Goal: Find specific page/section: Find specific page/section

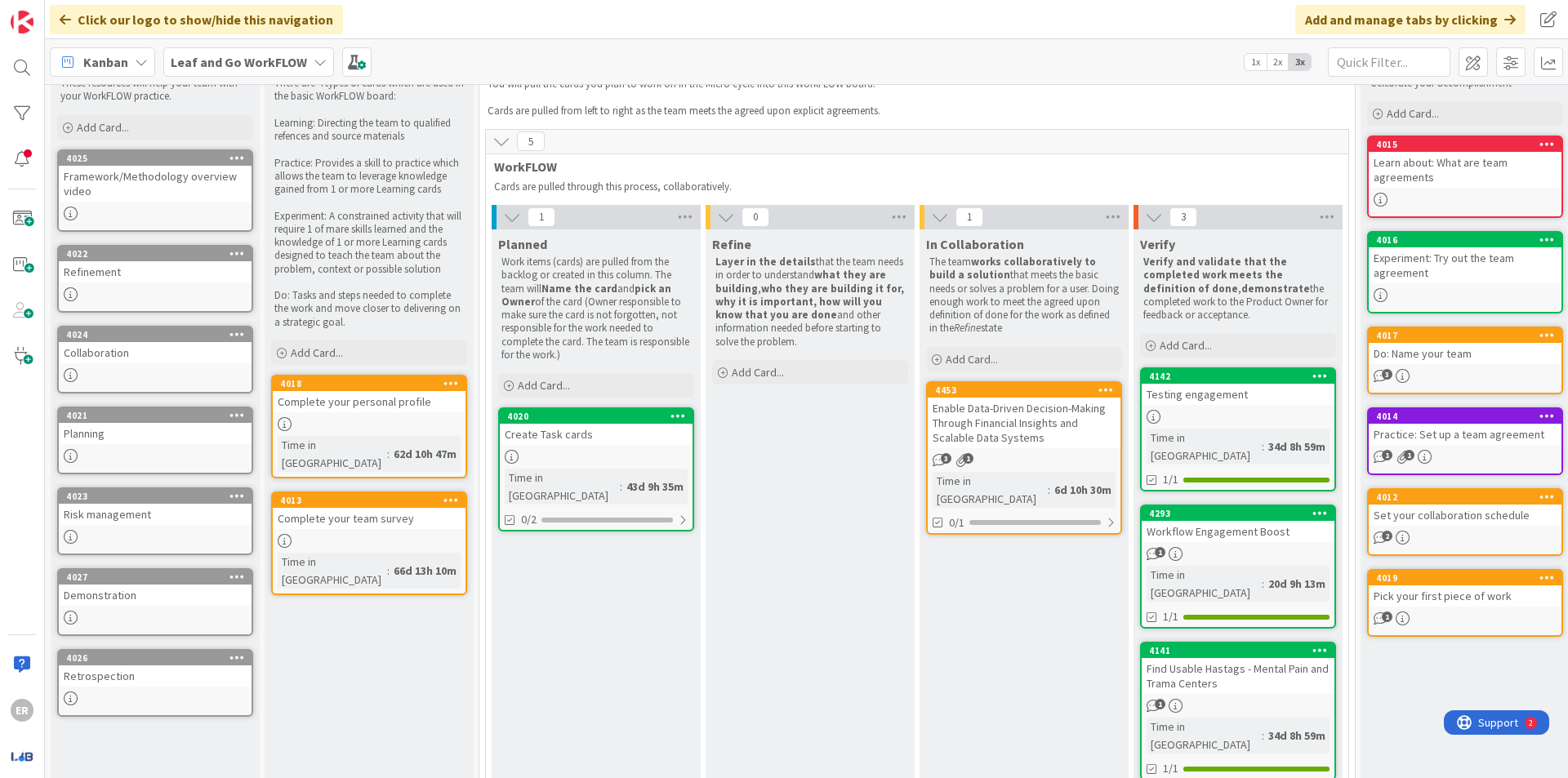
click at [1002, 411] on div "Enable Data-Driven Decision-Making Through Financial Insights and Scalable Data…" at bounding box center [1024, 423] width 193 height 51
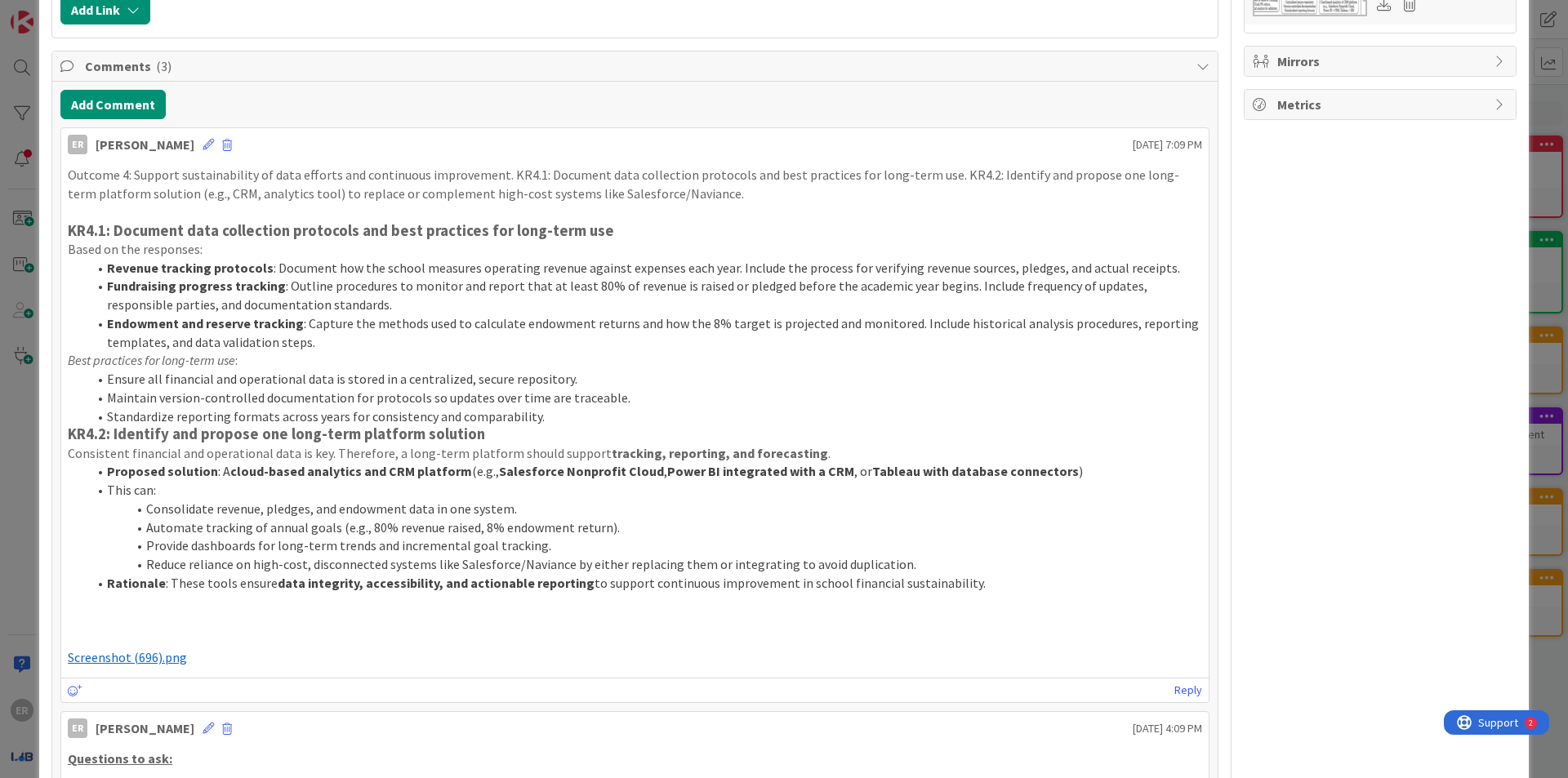
scroll to position [490, 0]
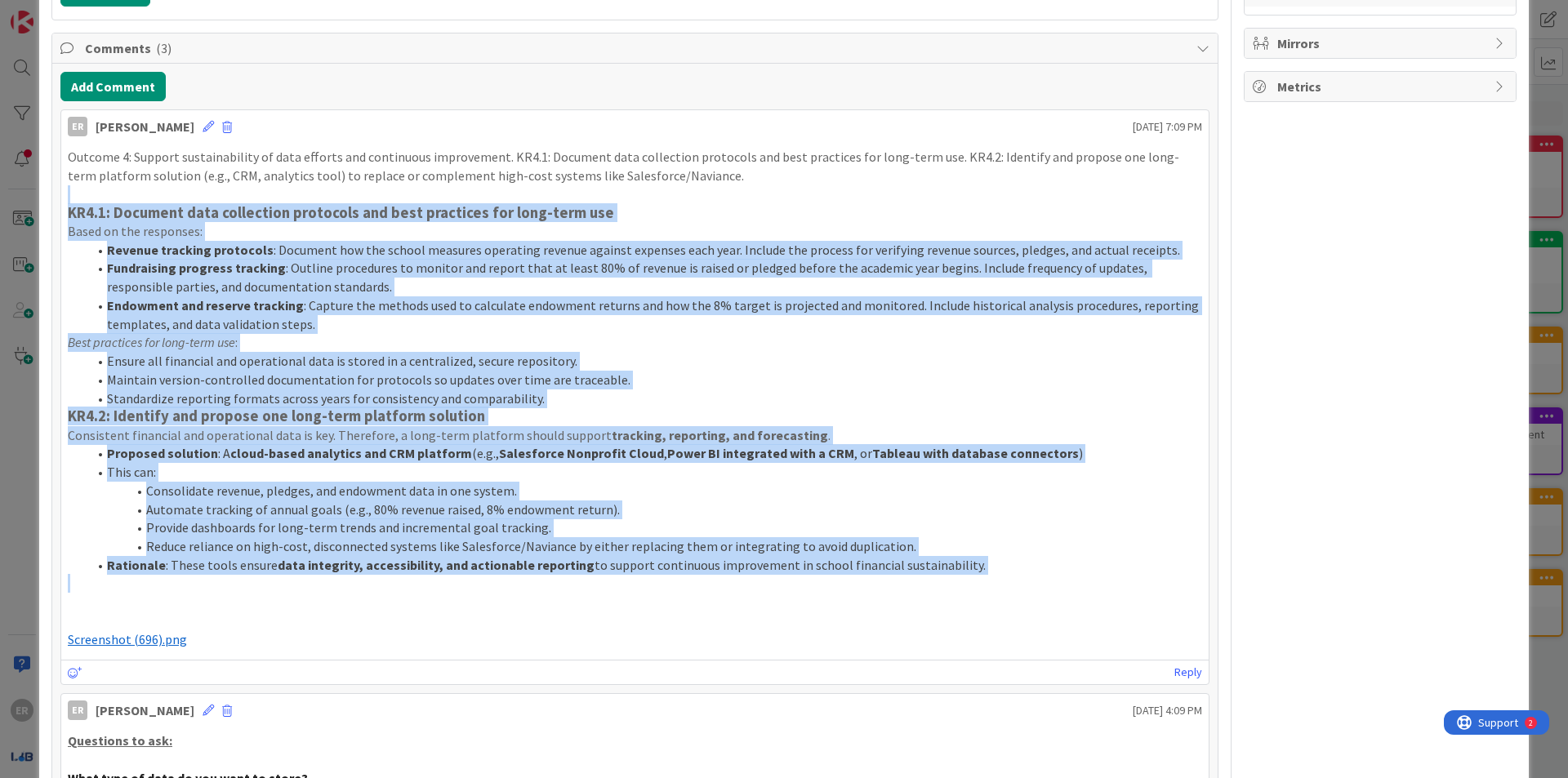
drag, startPoint x: 1013, startPoint y: 570, endPoint x: 102, endPoint y: 177, distance: 992.2
click at [102, 177] on div "Outcome 4: Support sustainability of data efforts and continuous improvement. K…" at bounding box center [635, 398] width 1135 height 500
click at [116, 222] on p "Based on the responses:" at bounding box center [635, 232] width 1135 height 19
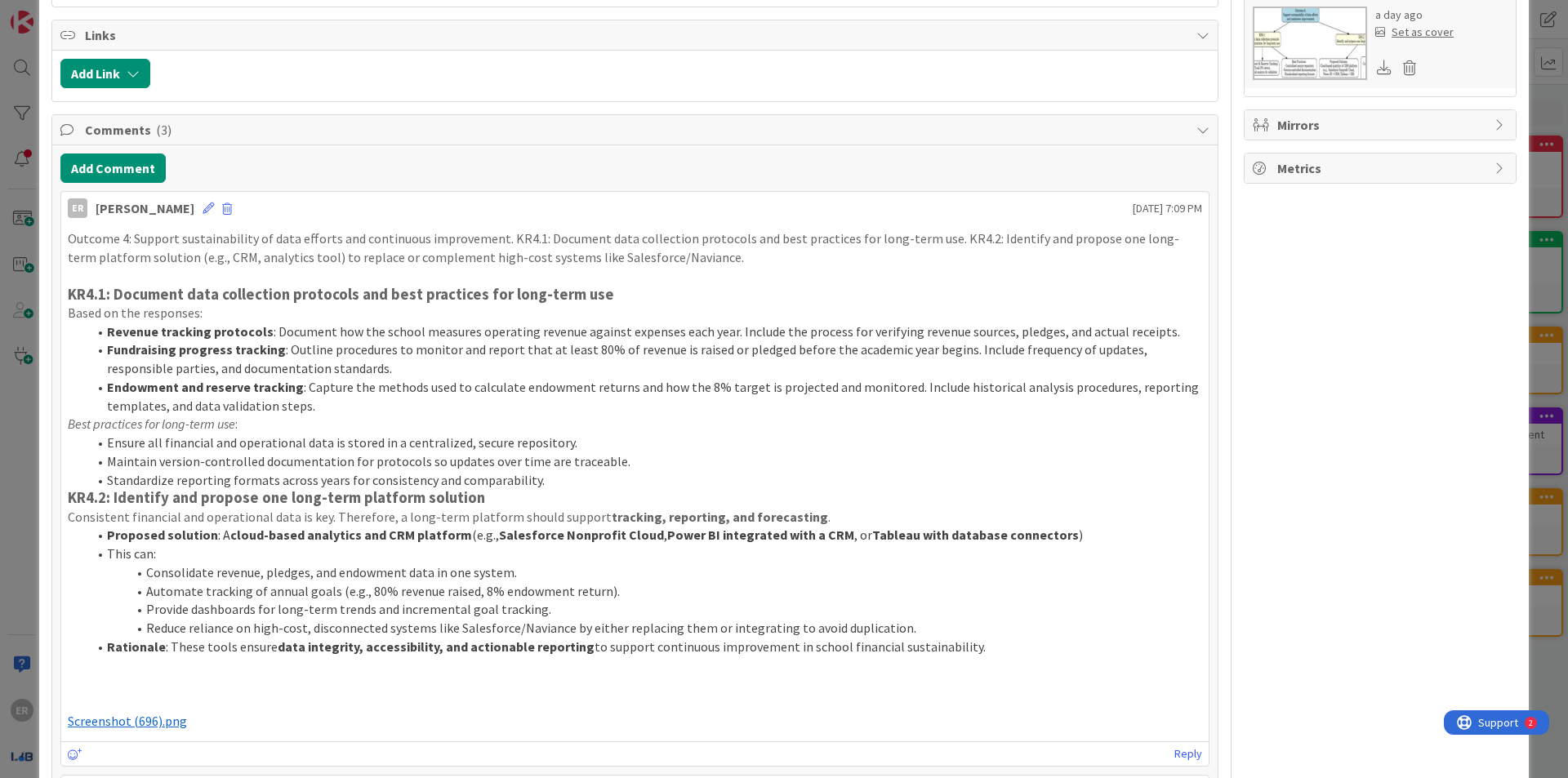
scroll to position [0, 0]
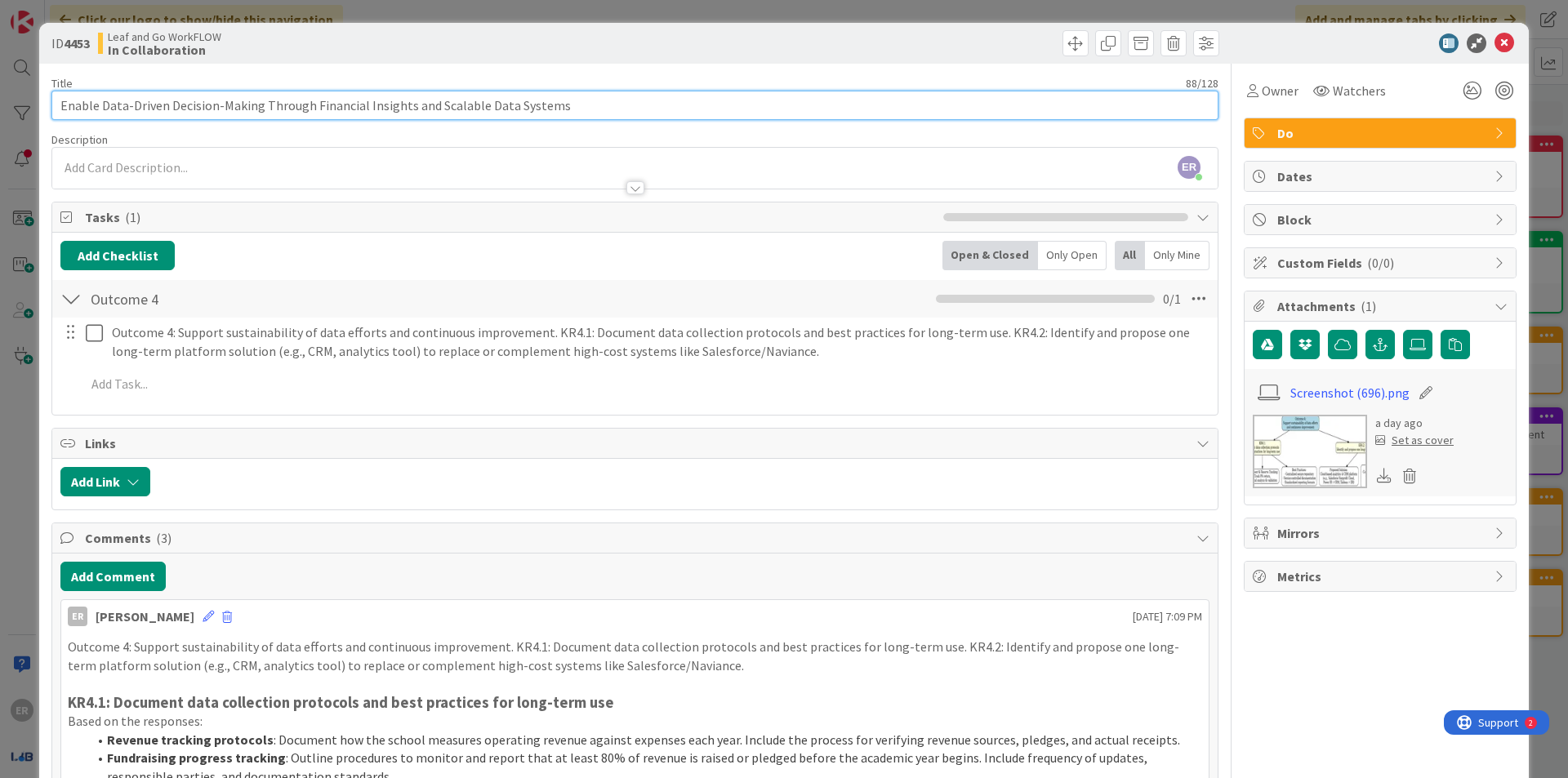
click at [240, 97] on input "Enable Data-Driven Decision-Making Through Financial Insights and Scalable Data…" at bounding box center [635, 105] width 1167 height 30
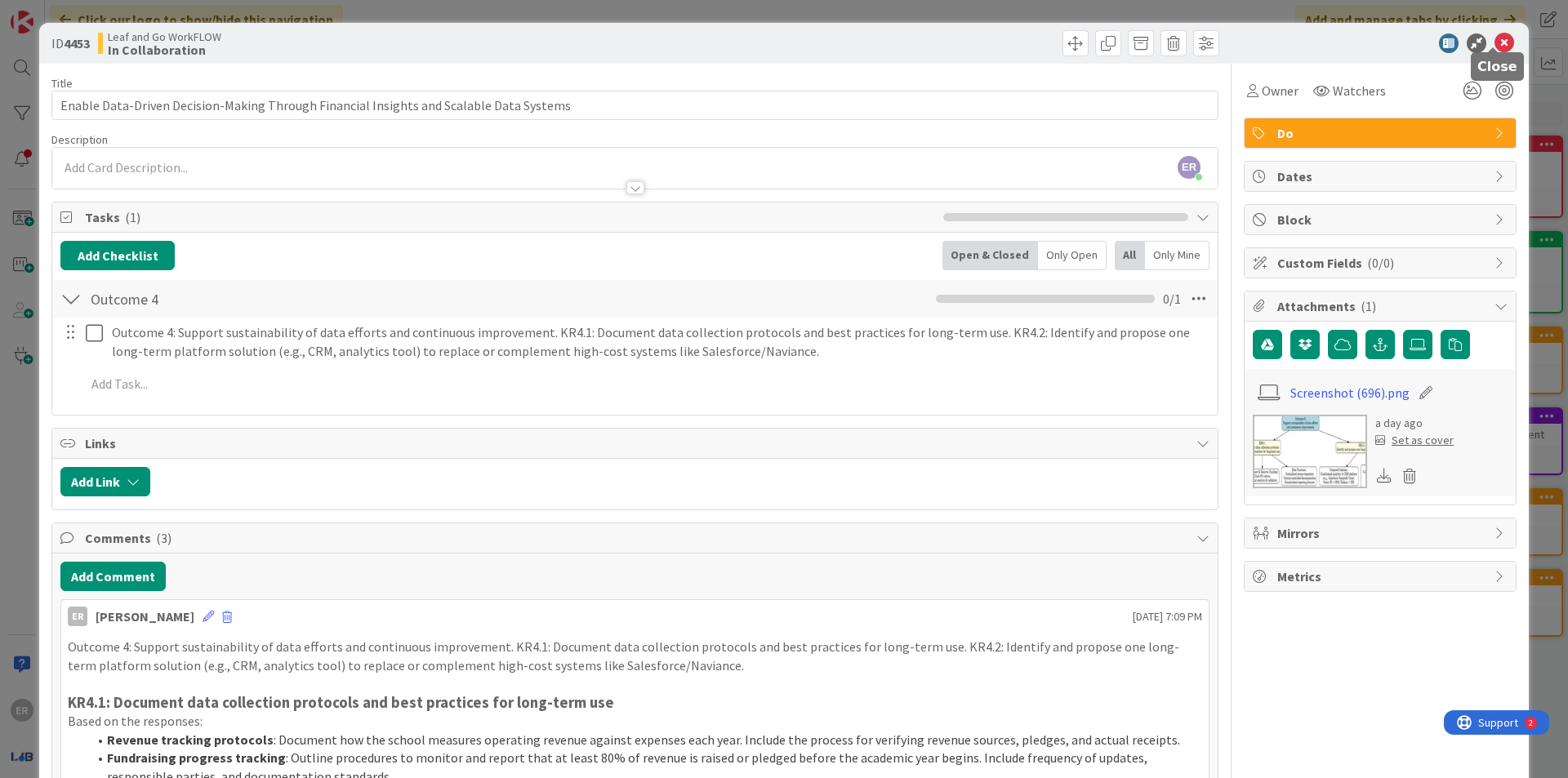
click at [1497, 38] on icon at bounding box center [1504, 43] width 19 height 19
